Goal: Task Accomplishment & Management: Use online tool/utility

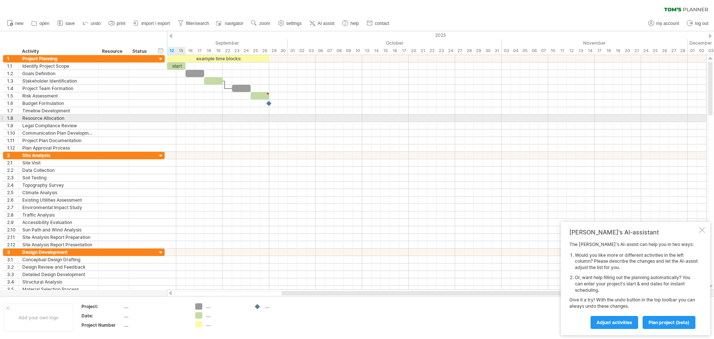
click at [180, 115] on div at bounding box center [437, 118] width 540 height 7
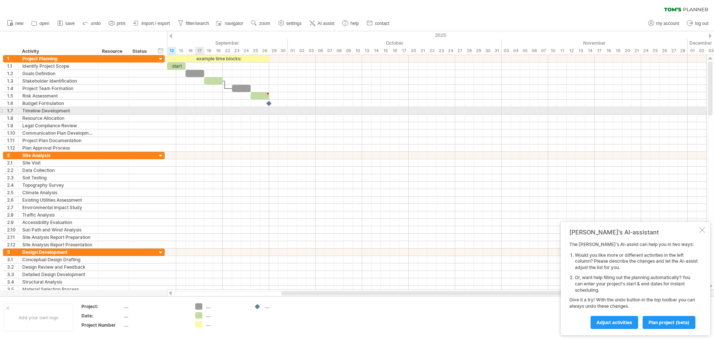
click at [201, 110] on div at bounding box center [437, 110] width 540 height 7
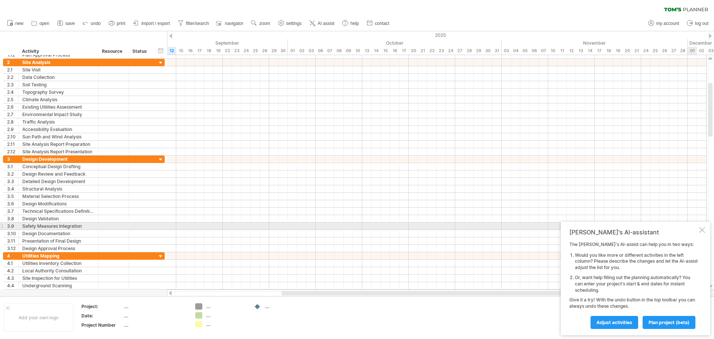
click at [702, 229] on div at bounding box center [702, 230] width 6 height 6
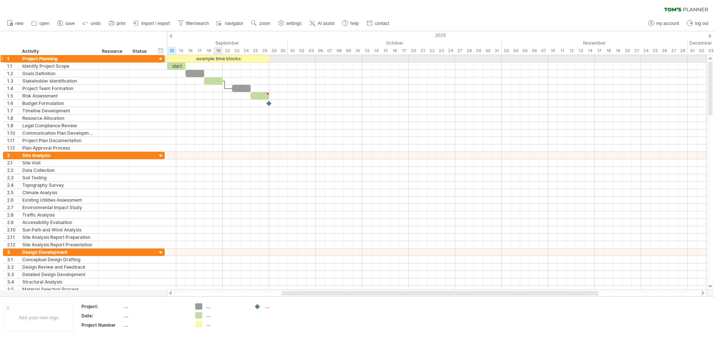
click at [216, 59] on div "example time blocks:" at bounding box center [218, 58] width 102 height 7
click at [251, 59] on div "**********" at bounding box center [218, 58] width 102 height 7
click at [60, 58] on div "Project Planning" at bounding box center [58, 58] width 72 height 7
click at [62, 58] on input "**********" at bounding box center [58, 58] width 72 height 7
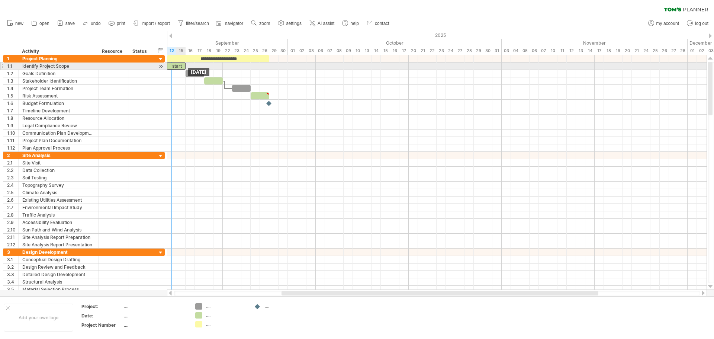
click at [177, 64] on div "start" at bounding box center [176, 65] width 19 height 7
click at [77, 67] on div "Identify Project Scope" at bounding box center [58, 65] width 72 height 7
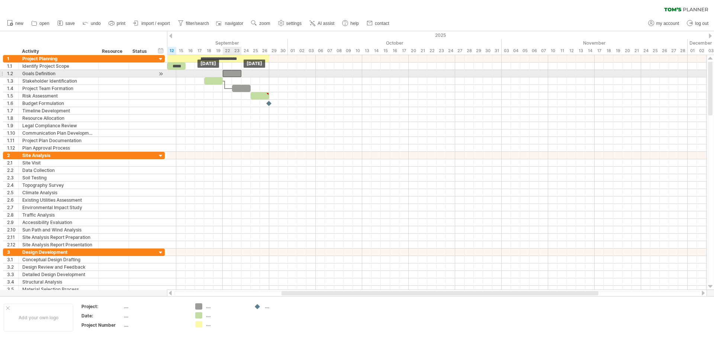
drag, startPoint x: 189, startPoint y: 73, endPoint x: 227, endPoint y: 71, distance: 38.0
click at [227, 71] on div at bounding box center [232, 73] width 19 height 7
click at [82, 73] on div "Goals Definition" at bounding box center [58, 73] width 72 height 7
type input "*"
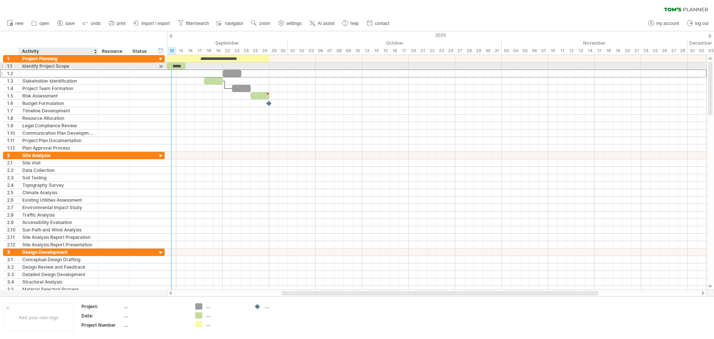
click at [82, 68] on div "Identify Project Scope" at bounding box center [58, 65] width 72 height 7
type input "**********"
click at [74, 73] on div at bounding box center [58, 73] width 72 height 7
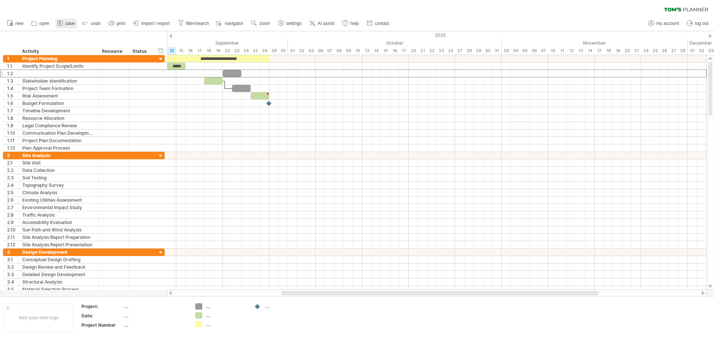
click at [70, 23] on span "save" at bounding box center [69, 23] width 9 height 5
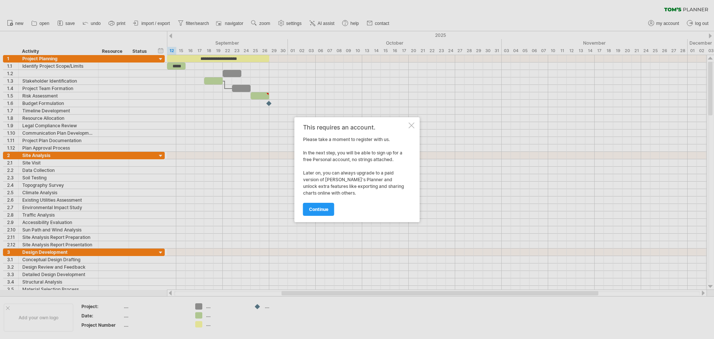
click at [408, 127] on div "This requires an account. Please take a moment to register with us. In the next…" at bounding box center [357, 169] width 125 height 105
